Goal: Transaction & Acquisition: Obtain resource

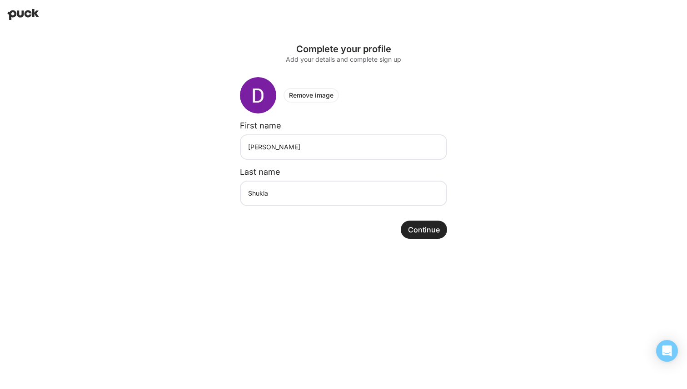
click at [423, 229] on button "Continue" at bounding box center [424, 230] width 46 height 18
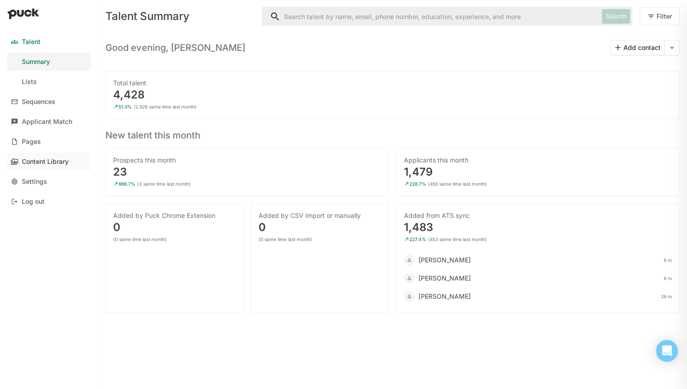
click at [62, 164] on div "Content Library" at bounding box center [45, 162] width 47 height 8
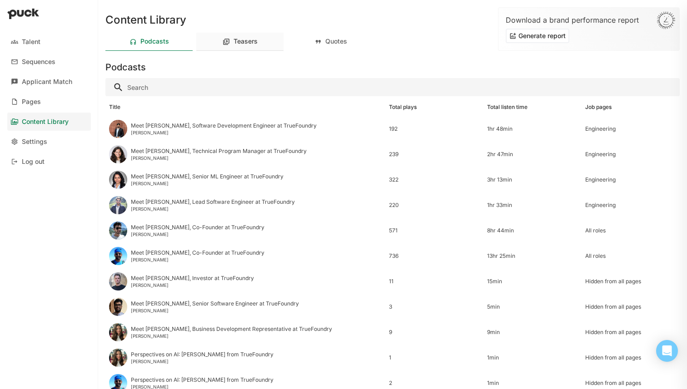
click at [243, 45] on div "Teasers" at bounding box center [246, 42] width 24 height 8
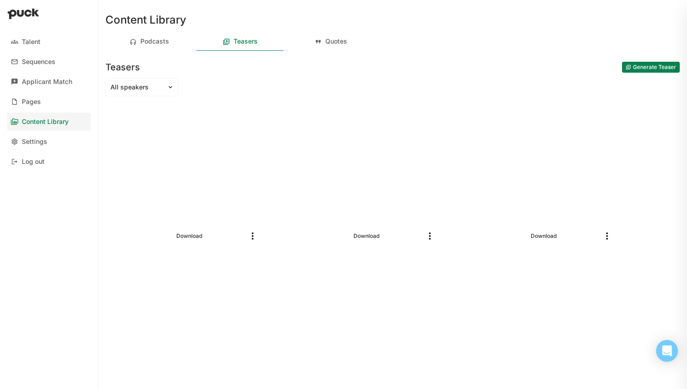
click at [631, 70] on button "Generate Teaser" at bounding box center [651, 67] width 58 height 11
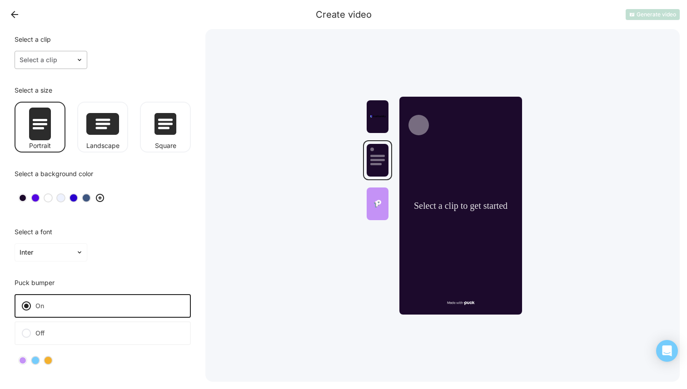
click at [48, 62] on div at bounding box center [46, 60] width 52 height 10
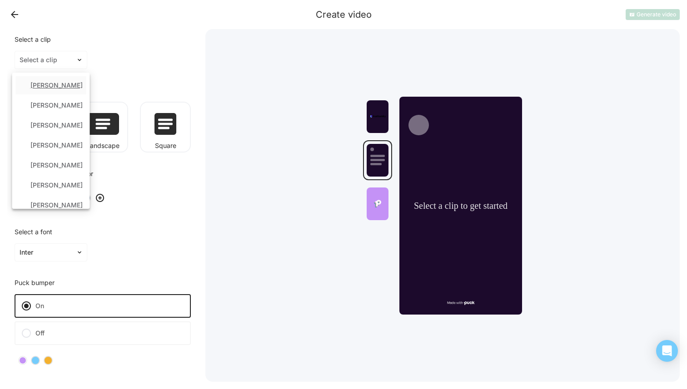
click at [63, 86] on div "[PERSON_NAME]" at bounding box center [56, 86] width 52 height 8
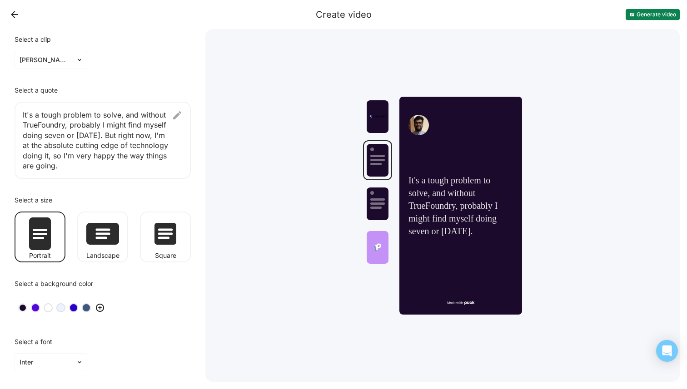
click at [177, 115] on img at bounding box center [177, 115] width 11 height 11
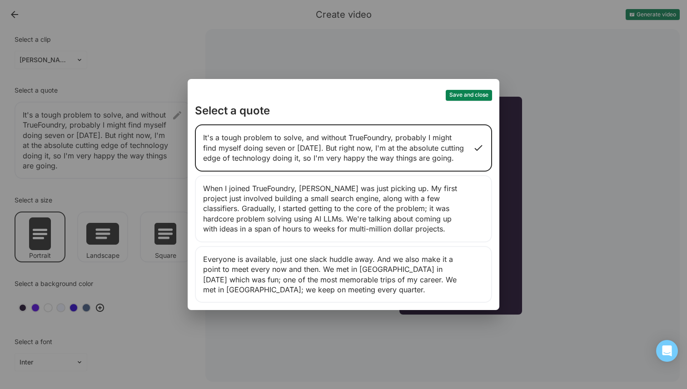
click at [302, 276] on div "Everyone is available, just one slack huddle away. And we also make it a point …" at bounding box center [343, 274] width 297 height 57
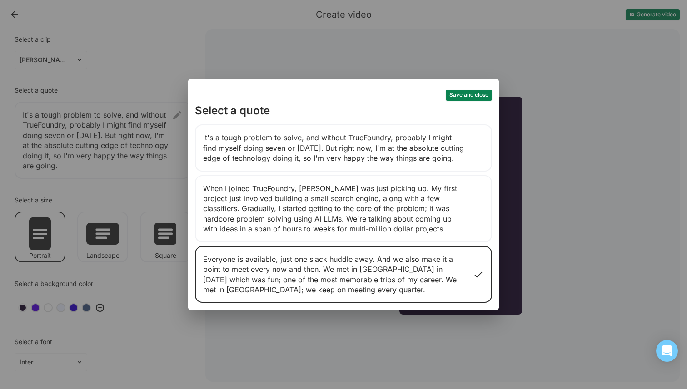
click at [474, 90] on button "Save and close" at bounding box center [469, 95] width 46 height 11
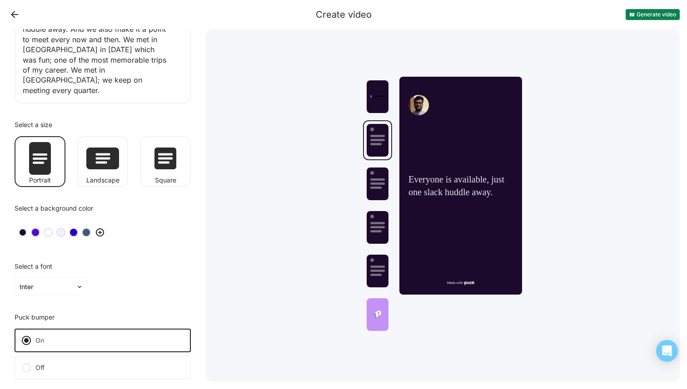
scroll to position [111, 0]
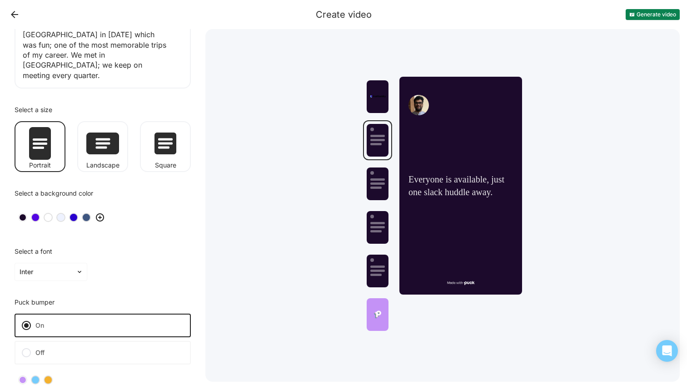
click at [86, 214] on div at bounding box center [86, 217] width 6 height 6
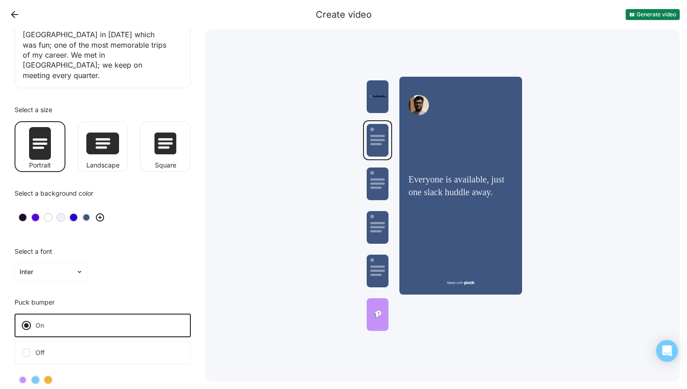
click at [70, 214] on div at bounding box center [73, 217] width 6 height 6
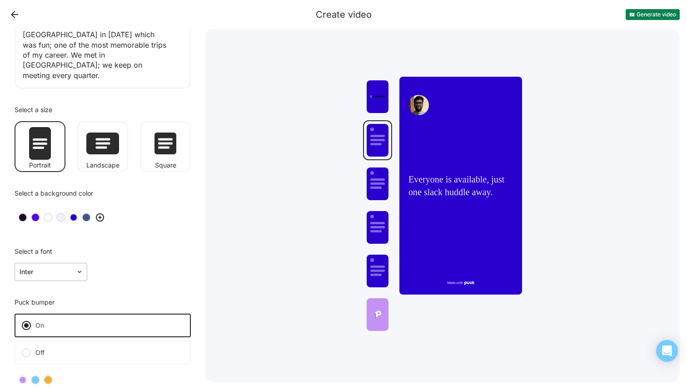
click at [61, 268] on div at bounding box center [46, 273] width 52 height 10
click at [68, 329] on div "Playfair Display" at bounding box center [51, 338] width 66 height 18
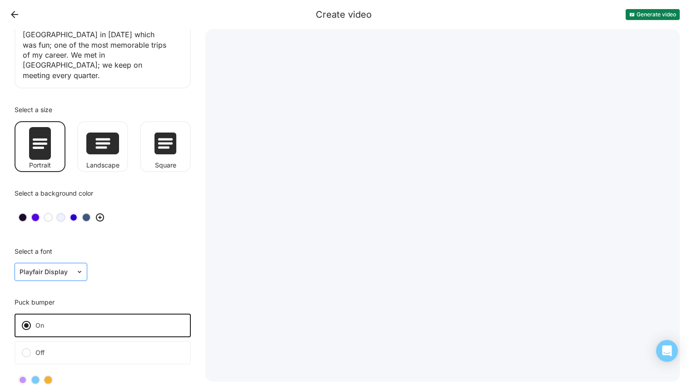
click at [53, 268] on div "Playfair Display" at bounding box center [45, 272] width 61 height 13
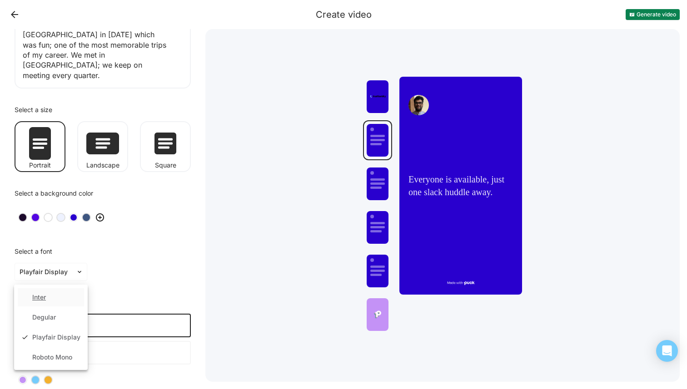
click at [57, 289] on div "Inter" at bounding box center [51, 298] width 66 height 18
click at [126, 273] on div "Select a font option Inter, selected. Inter" at bounding box center [102, 264] width 191 height 47
click at [79, 341] on label "Off" at bounding box center [103, 353] width 176 height 24
click at [0, 0] on input "Off" at bounding box center [0, 0] width 0 height 0
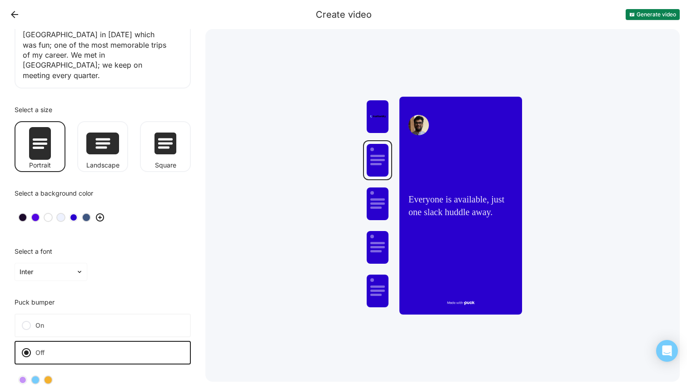
click at [86, 320] on label "On" at bounding box center [103, 326] width 176 height 24
click at [0, 0] on input "On" at bounding box center [0, 0] width 0 height 0
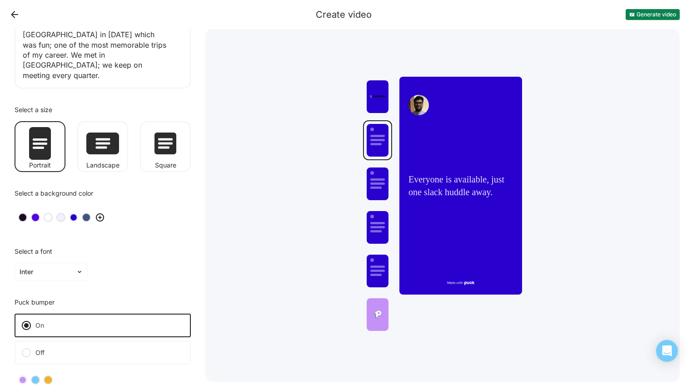
click at [103, 343] on label "Off" at bounding box center [103, 353] width 176 height 24
click at [0, 0] on input "Off" at bounding box center [0, 0] width 0 height 0
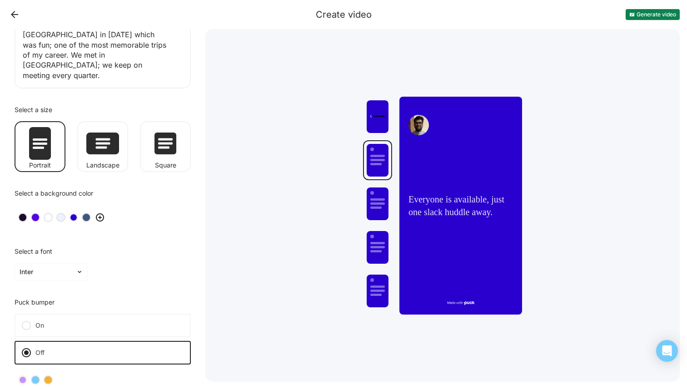
click at [643, 11] on button "Generate video" at bounding box center [653, 14] width 54 height 11
click at [457, 125] on div "Everyone is available, just one slack huddle away." at bounding box center [460, 206] width 123 height 218
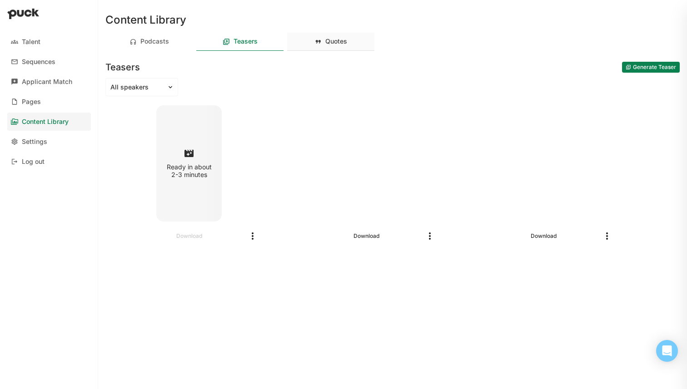
click at [338, 47] on div "Quotes" at bounding box center [330, 42] width 87 height 18
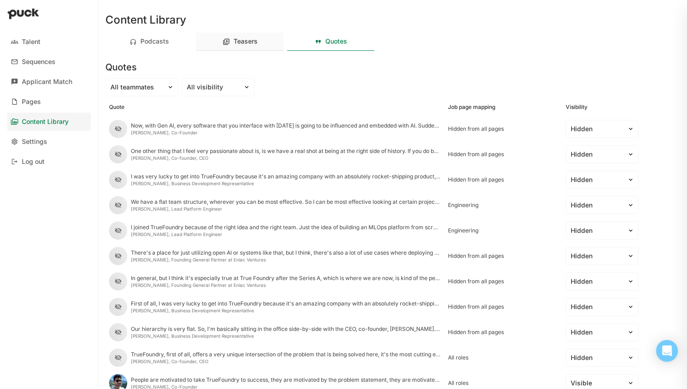
click at [244, 42] on div "Teasers" at bounding box center [246, 42] width 24 height 8
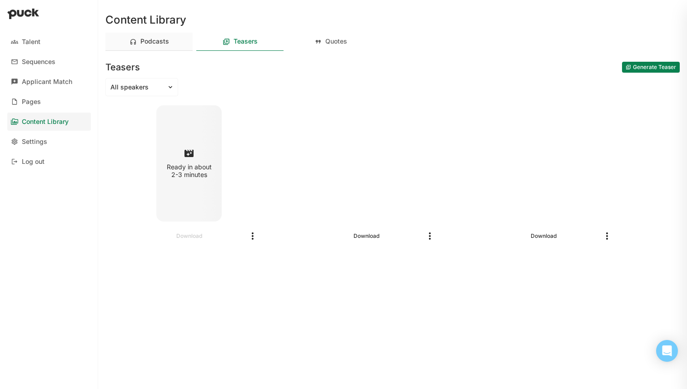
click at [167, 38] on div "Podcasts" at bounding box center [154, 42] width 29 height 8
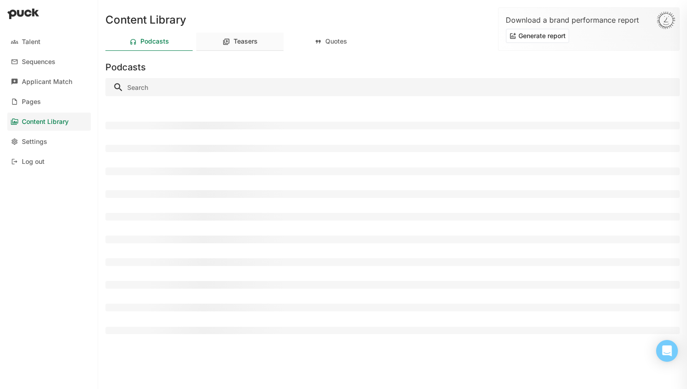
click at [224, 35] on div "Teasers" at bounding box center [239, 42] width 87 height 18
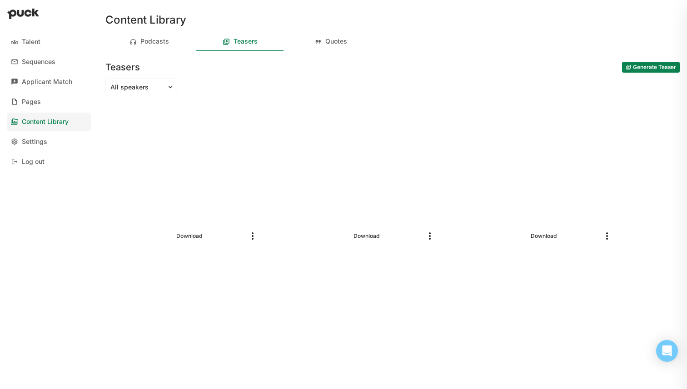
click at [254, 84] on div "All speakers" at bounding box center [392, 87] width 574 height 18
click at [54, 151] on div "Talent Sequences Applicant Match Pages Content Library Settings Log out" at bounding box center [49, 101] width 98 height 145
click at [47, 143] on link "Settings" at bounding box center [49, 142] width 84 height 18
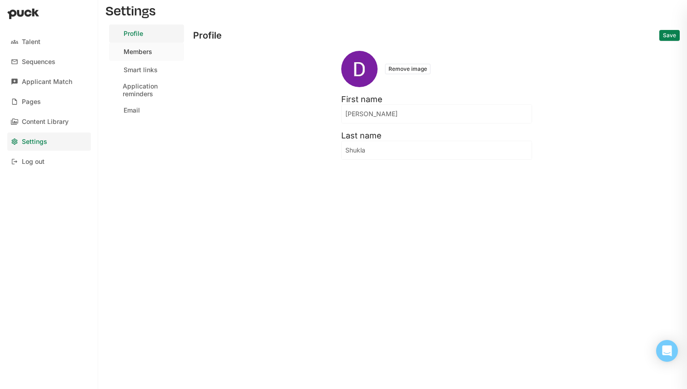
click at [133, 52] on div "Members" at bounding box center [138, 52] width 29 height 8
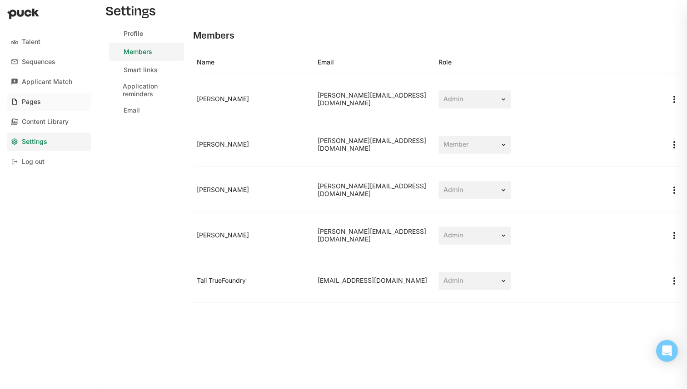
click at [53, 95] on link "Pages" at bounding box center [49, 102] width 84 height 18
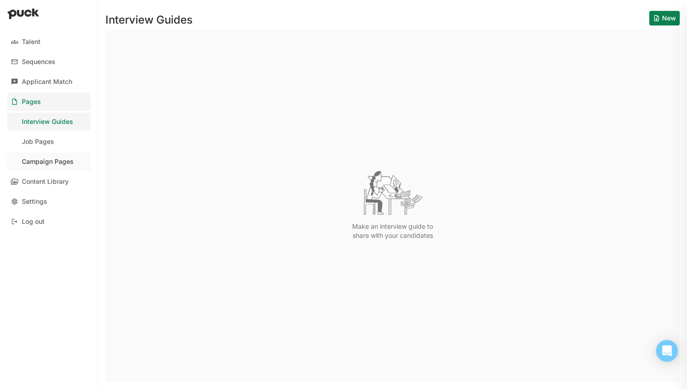
click at [52, 162] on div "Campaign Pages" at bounding box center [48, 162] width 52 height 8
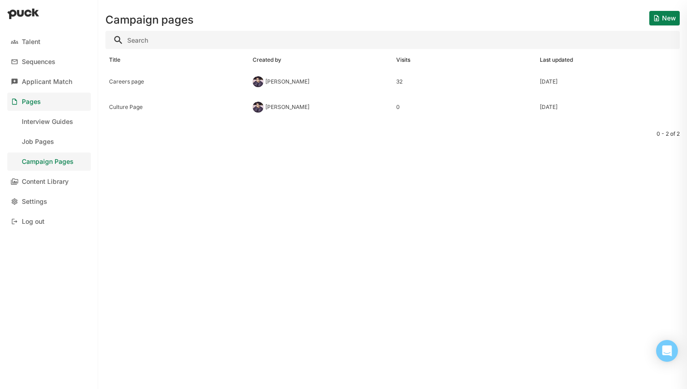
click at [663, 12] on button "New" at bounding box center [664, 18] width 30 height 15
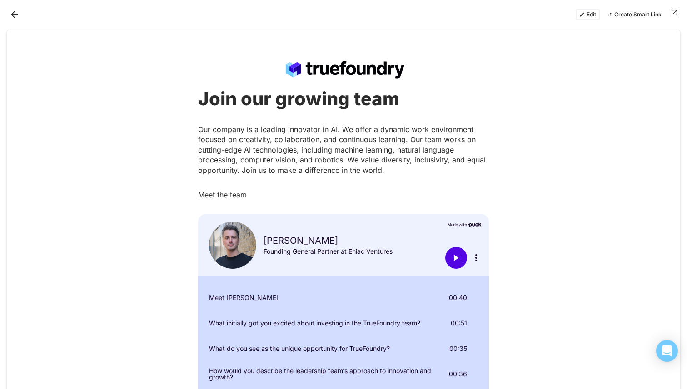
click at [16, 14] on button "Back" at bounding box center [14, 14] width 15 height 15
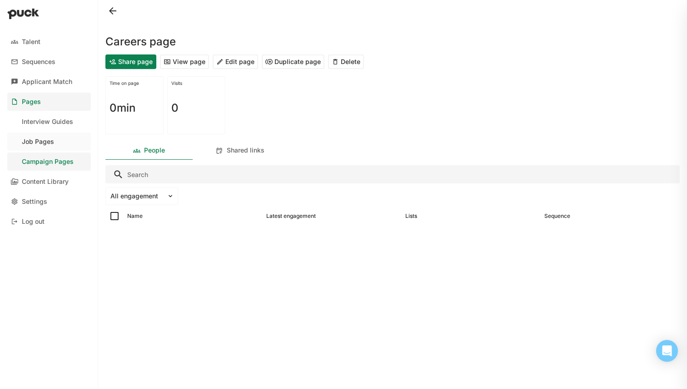
click at [55, 141] on link "Job Pages" at bounding box center [49, 142] width 84 height 18
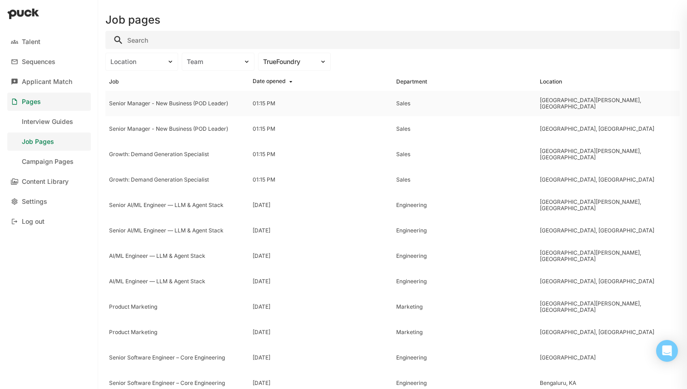
click at [196, 105] on div "Senior Manager - New Business (POD Leader)" at bounding box center [177, 103] width 136 height 6
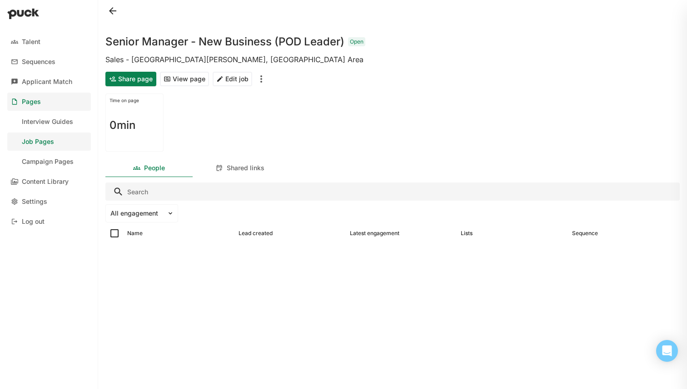
click at [119, 81] on button "Share page" at bounding box center [130, 79] width 51 height 15
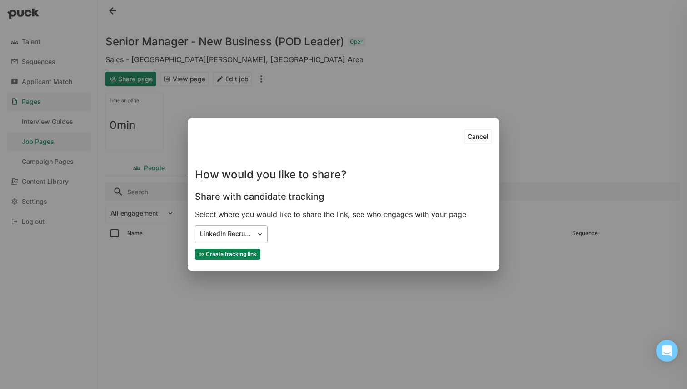
click at [245, 236] on div "LinkedIn Recruiter" at bounding box center [226, 234] width 52 height 8
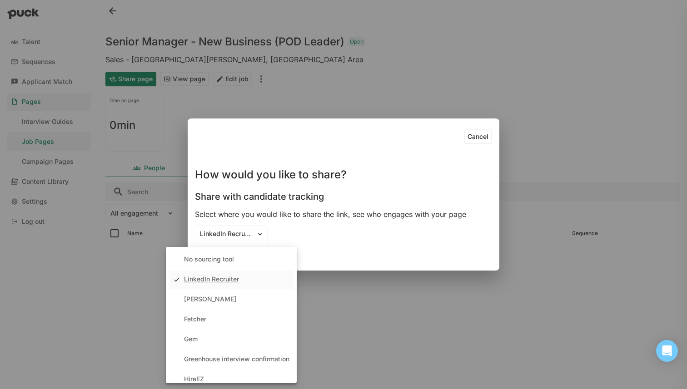
click at [250, 276] on div "LinkedIn Recruiter" at bounding box center [231, 280] width 124 height 18
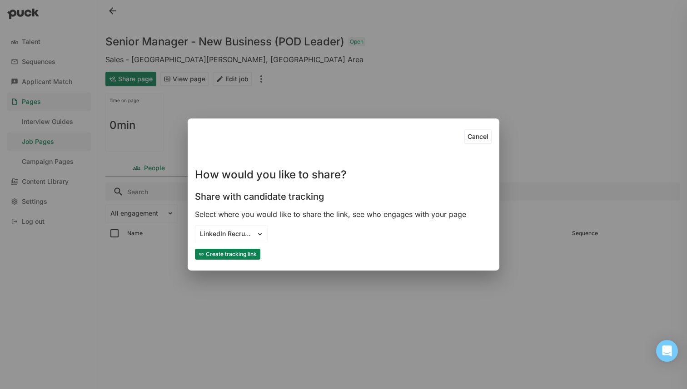
click at [323, 205] on div "Share with candidate tracking" at bounding box center [343, 195] width 297 height 22
click at [327, 219] on div "Select where you would like to share the link, see who engages with your page" at bounding box center [343, 214] width 297 height 10
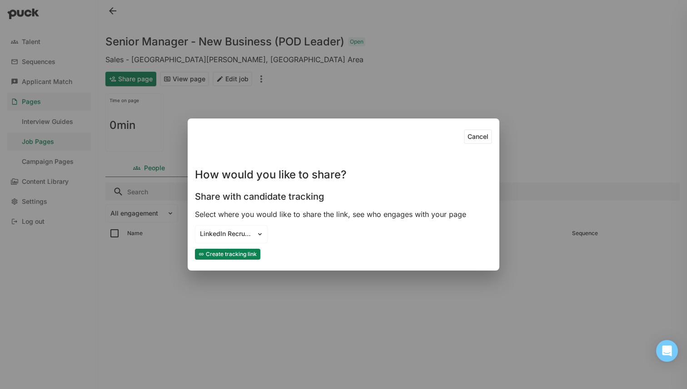
click at [327, 219] on div "Select where you would like to share the link, see who engages with your page" at bounding box center [343, 214] width 297 height 10
click at [341, 221] on div "Cancel How would you like to share? Share with candidate tracking Select where …" at bounding box center [343, 194] width 297 height 137
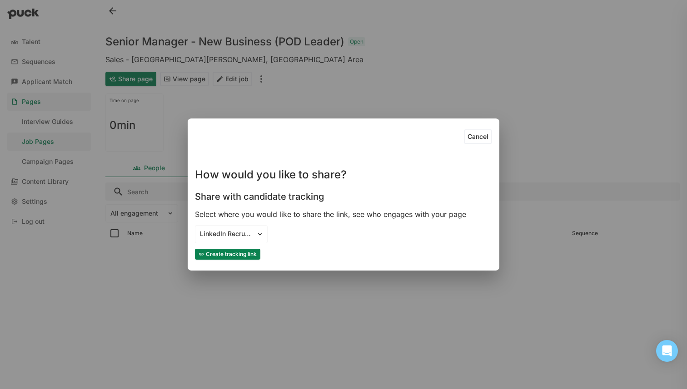
click at [482, 136] on button "Cancel" at bounding box center [478, 137] width 28 height 15
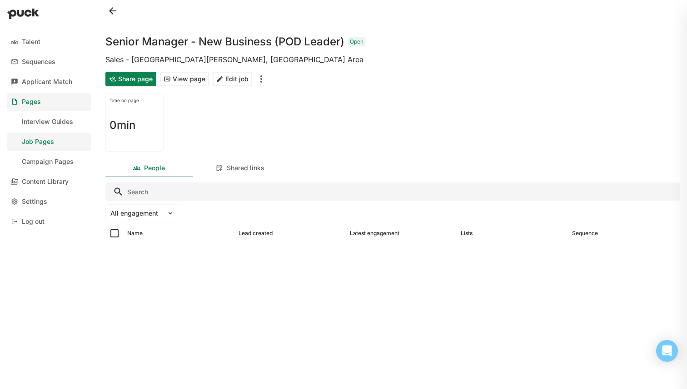
click at [186, 81] on button "View page" at bounding box center [184, 79] width 49 height 15
click at [225, 167] on div "Shared links" at bounding box center [239, 168] width 87 height 18
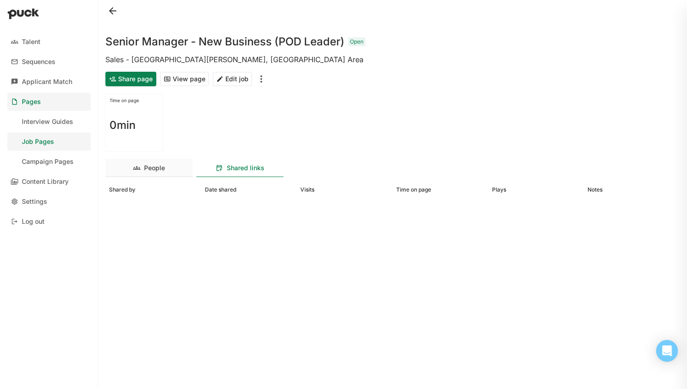
click at [180, 166] on div "People" at bounding box center [148, 168] width 87 height 18
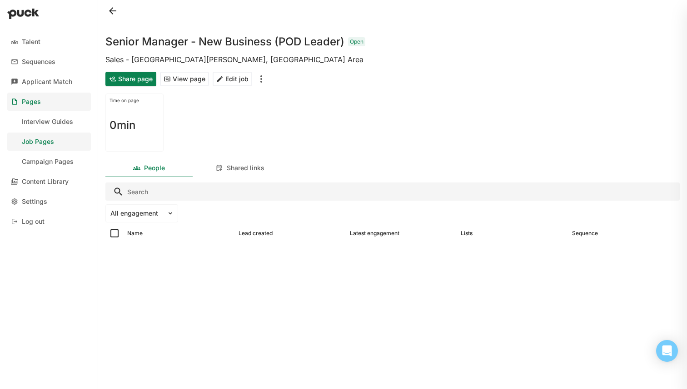
click at [115, 13] on button at bounding box center [112, 11] width 15 height 15
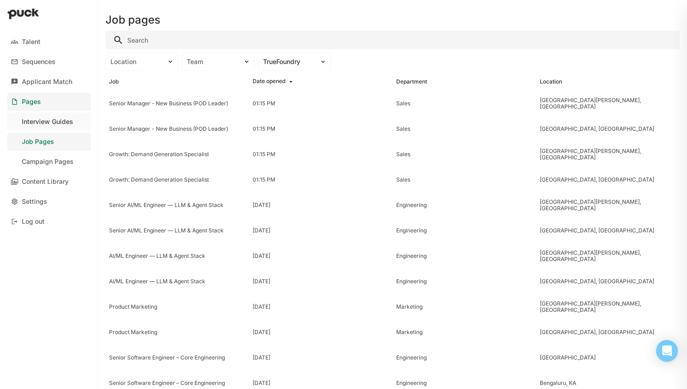
click at [73, 127] on link "Interview Guides" at bounding box center [49, 122] width 84 height 18
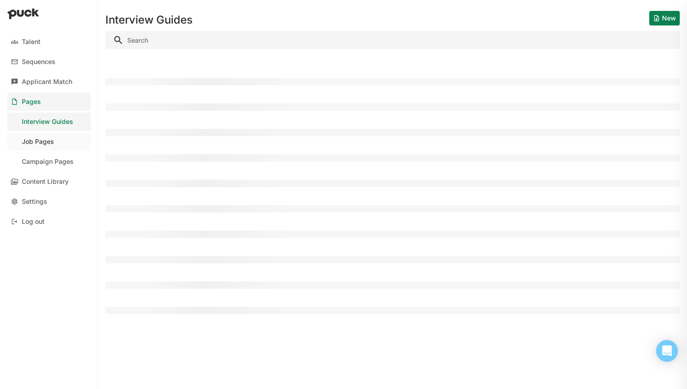
click at [73, 140] on link "Job Pages" at bounding box center [49, 142] width 84 height 18
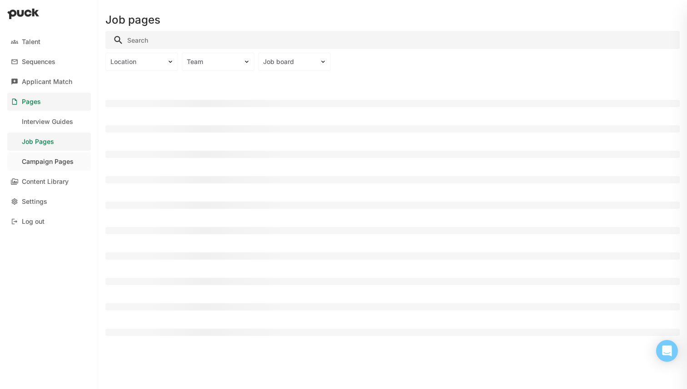
click at [76, 156] on link "Campaign Pages" at bounding box center [49, 162] width 84 height 18
